Goal: Task Accomplishment & Management: Complete application form

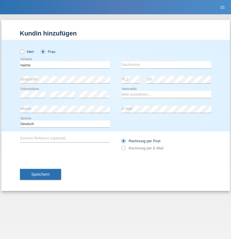
type input "naime"
click at [166, 65] on input "text" at bounding box center [166, 64] width 90 height 7
type input "llugiqi"
select select "CH"
radio input "true"
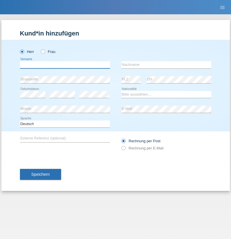
click at [65, 65] on input "text" at bounding box center [65, 64] width 90 height 7
type input "Reto"
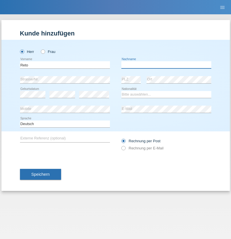
click at [166, 65] on input "text" at bounding box center [166, 64] width 90 height 7
type input "[PERSON_NAME]"
select select "CH"
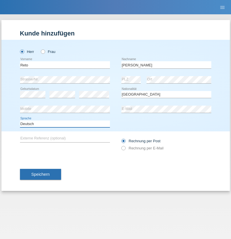
select select "en"
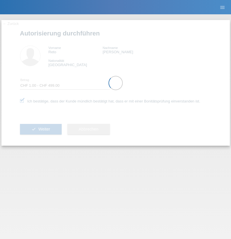
select select "1"
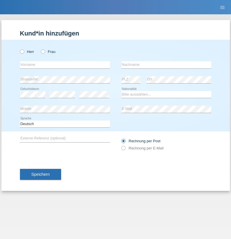
radio input "true"
click at [65, 65] on input "text" at bounding box center [65, 64] width 90 height 7
type input "[PERSON_NAME]"
click at [166, 65] on input "text" at bounding box center [166, 64] width 90 height 7
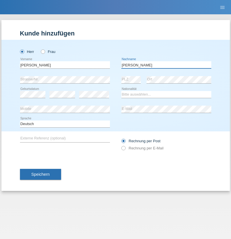
type input "[PERSON_NAME]"
select select "PL"
select select "C"
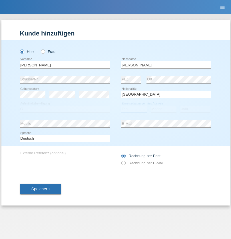
select select "11"
select select "01"
select select "2007"
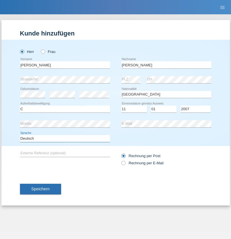
select select "en"
